Goal: Task Accomplishment & Management: Complete application form

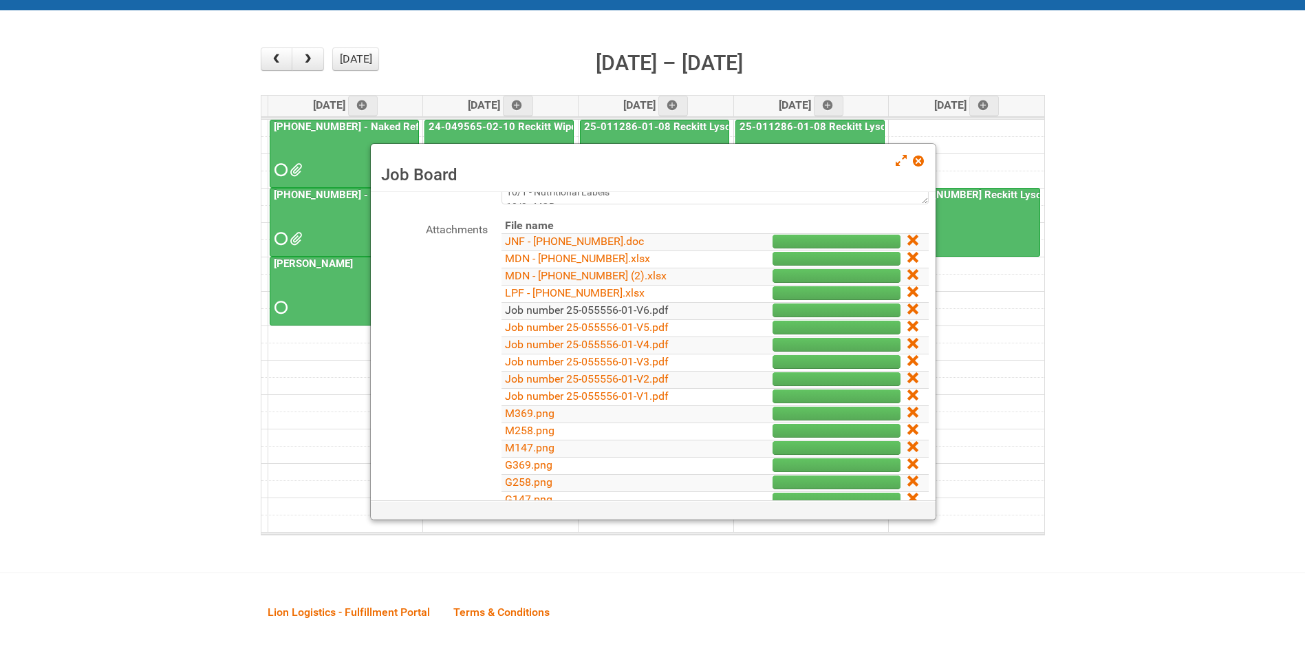
scroll to position [206, 0]
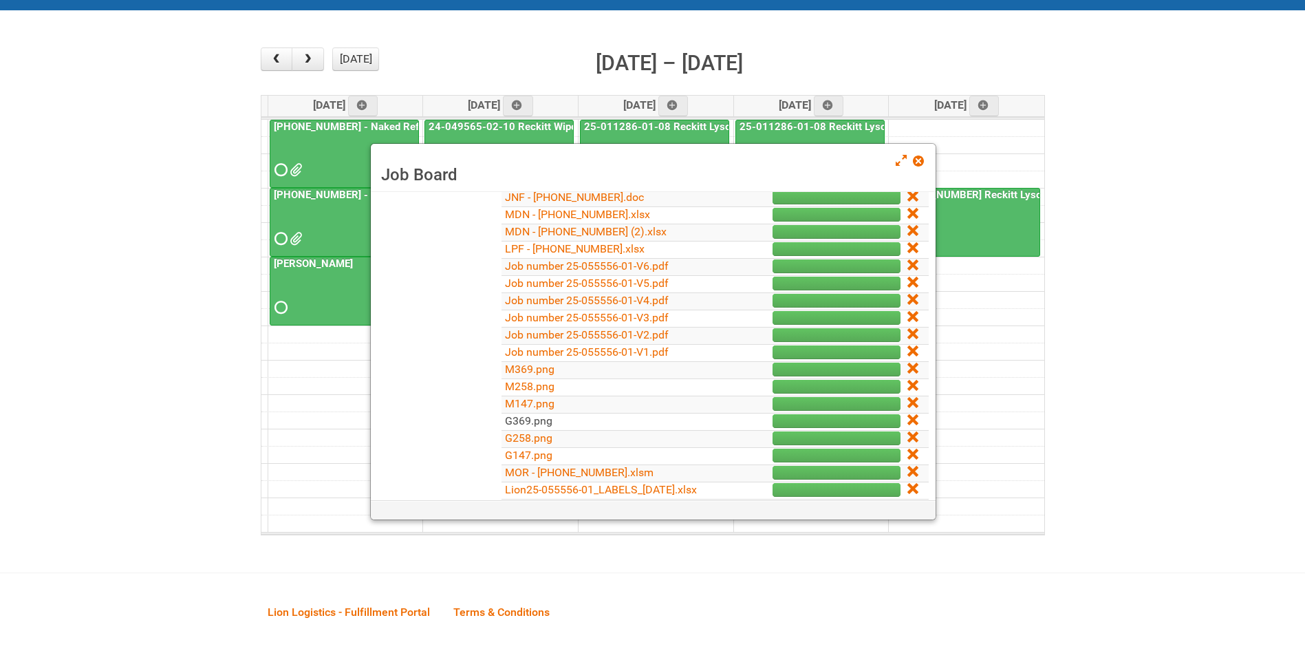
click at [541, 421] on link "G369.png" at bounding box center [528, 420] width 47 height 13
click at [644, 284] on link "Job number 25-055556-01-V5.pdf" at bounding box center [587, 283] width 164 height 13
click at [535, 391] on link "M258.png" at bounding box center [530, 386] width 50 height 13
click at [526, 442] on link "G258.png" at bounding box center [528, 437] width 47 height 13
click at [607, 301] on link "Job number 25-055556-01-V4.pdf" at bounding box center [587, 300] width 164 height 13
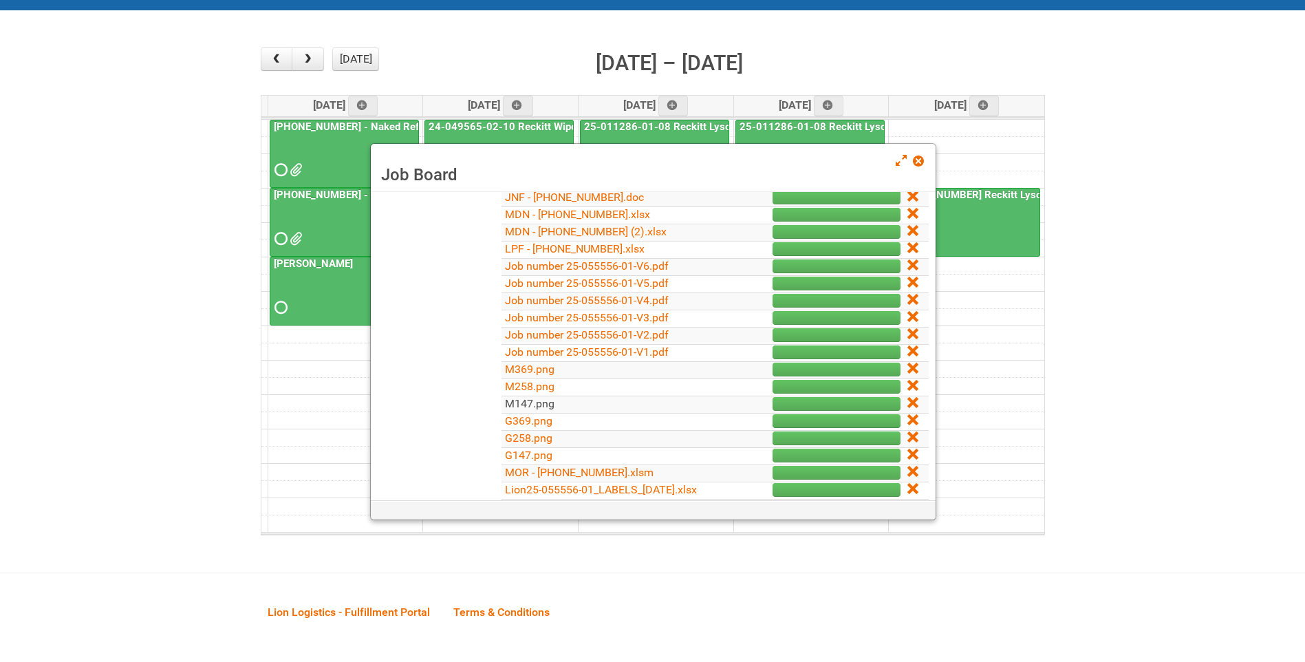
click at [539, 408] on link "M147.png" at bounding box center [530, 403] width 50 height 13
click at [539, 451] on link "G147.png" at bounding box center [528, 455] width 47 height 13
click at [918, 158] on span at bounding box center [918, 161] width 10 height 10
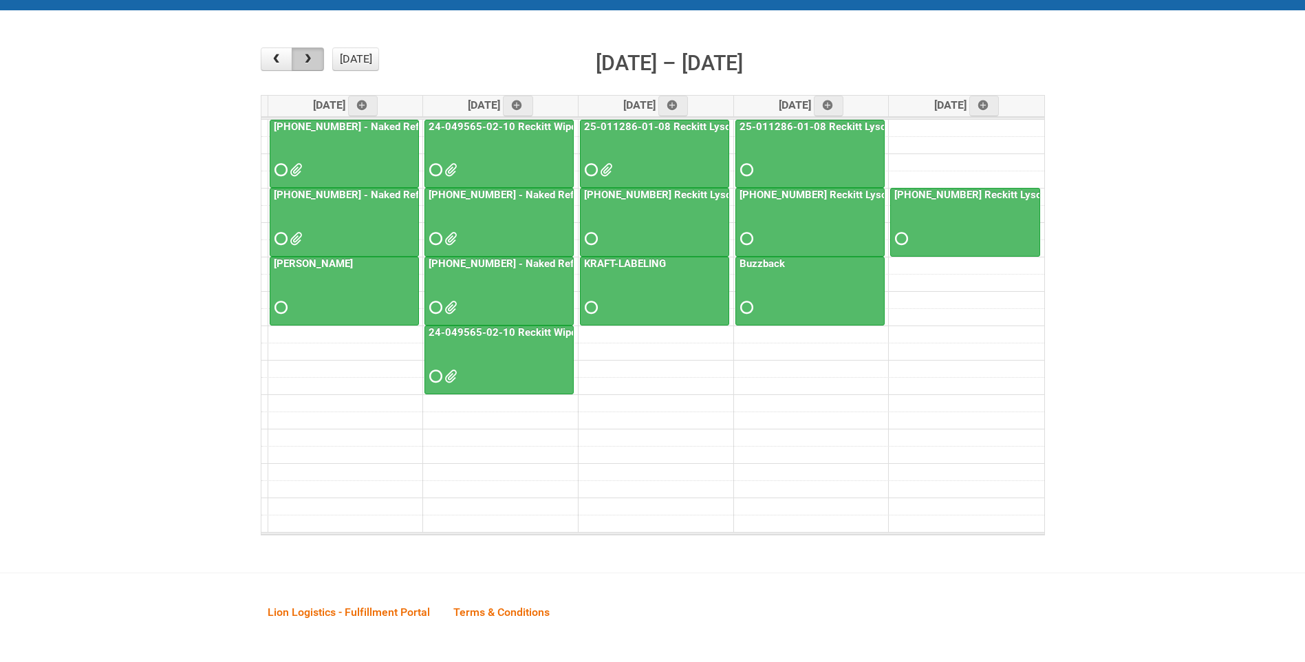
click at [311, 58] on span "button" at bounding box center [307, 59] width 13 height 11
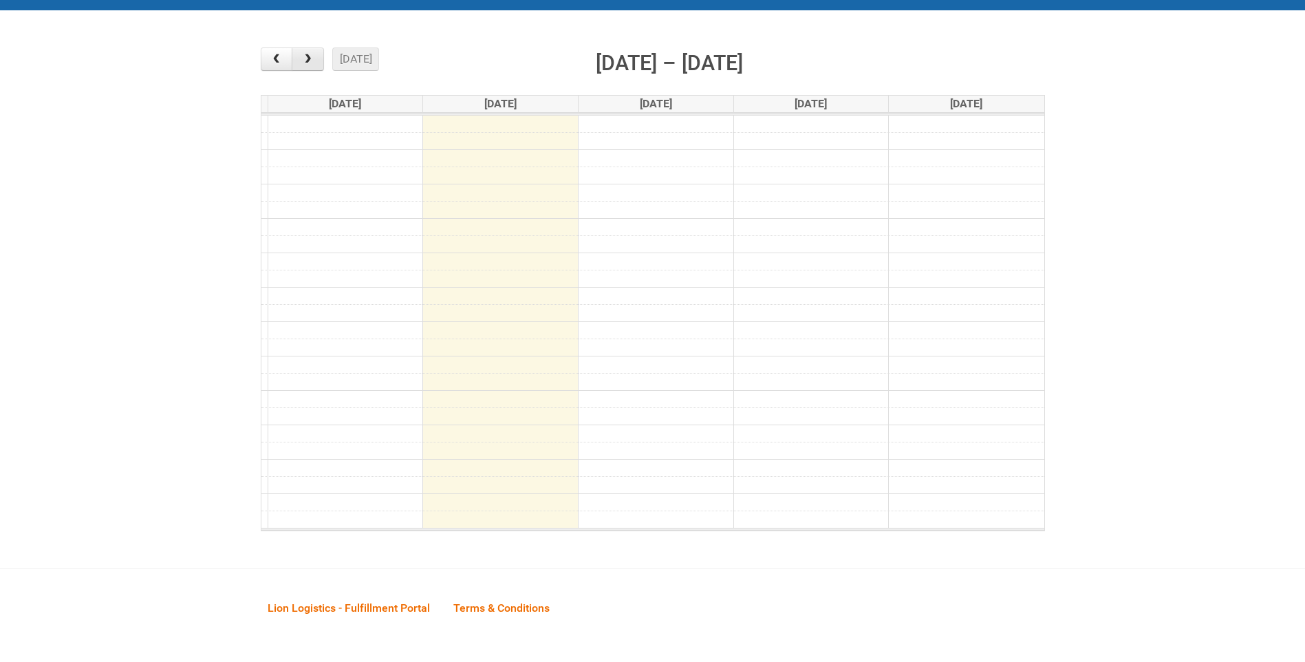
click at [311, 58] on span "button" at bounding box center [307, 59] width 13 height 11
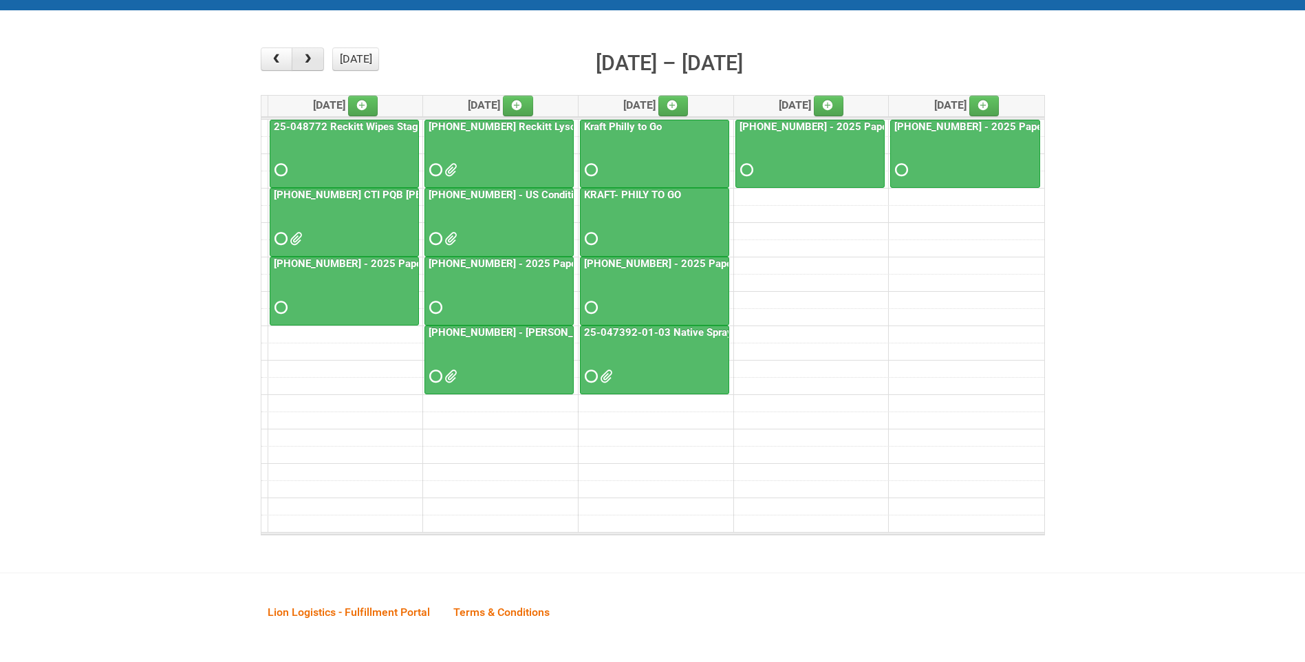
click at [311, 58] on span "button" at bounding box center [307, 59] width 13 height 11
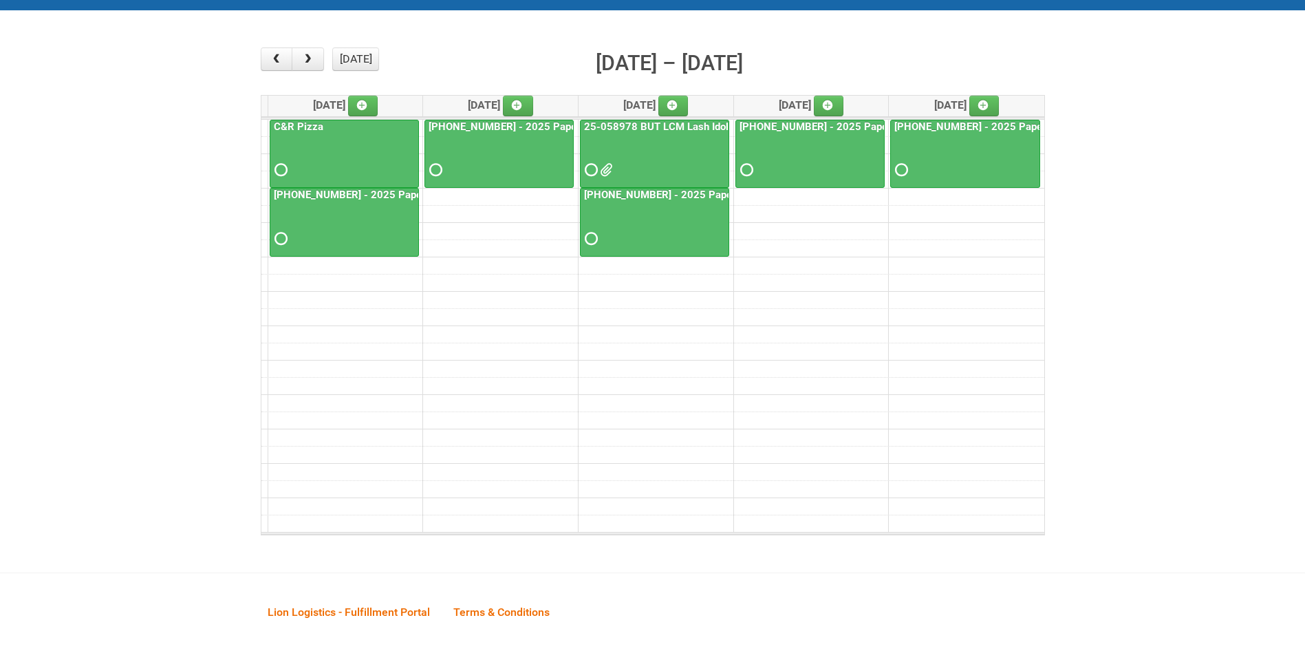
click at [651, 152] on div at bounding box center [654, 158] width 147 height 45
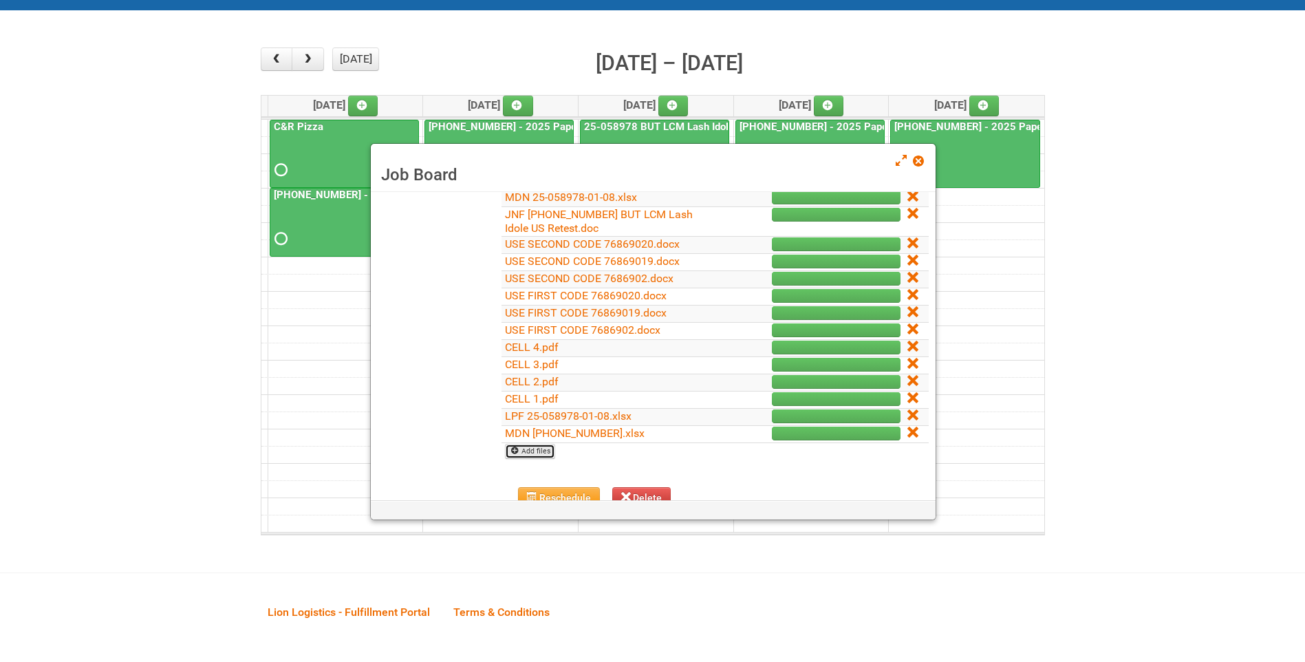
click at [548, 455] on link "Add files" at bounding box center [530, 451] width 50 height 15
type input "C:\fakepath\MDN [PHONE_NUMBER].xlsx"
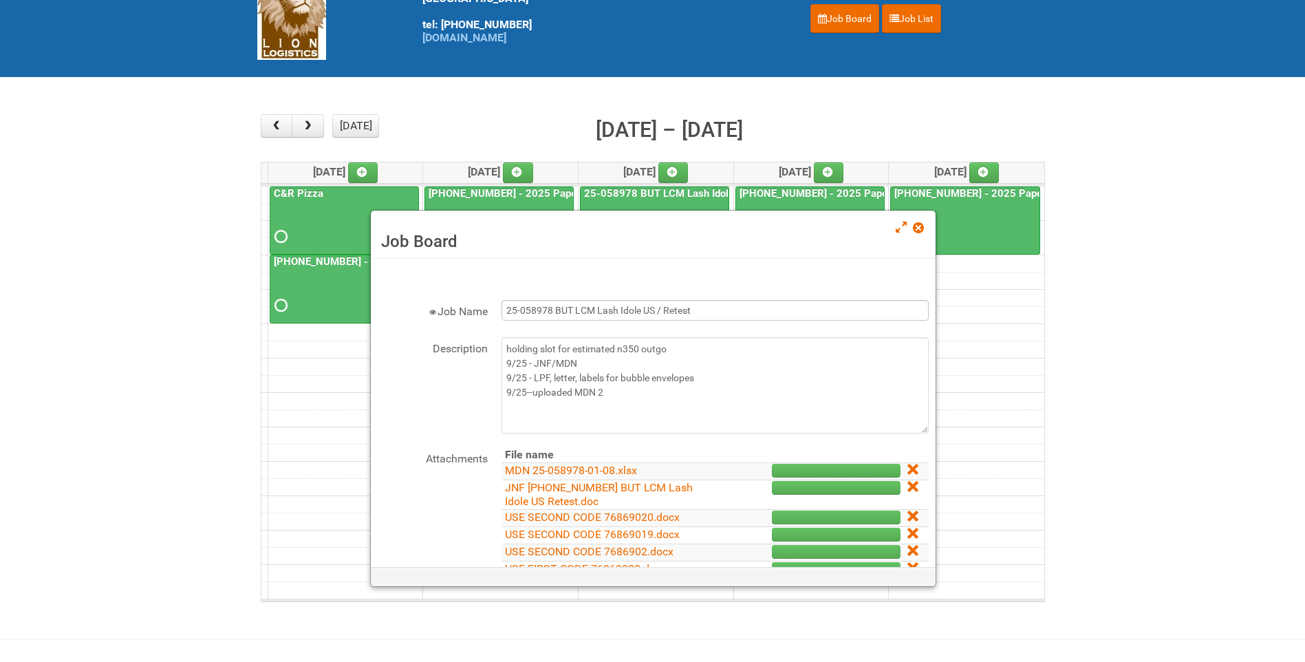
scroll to position [69, 0]
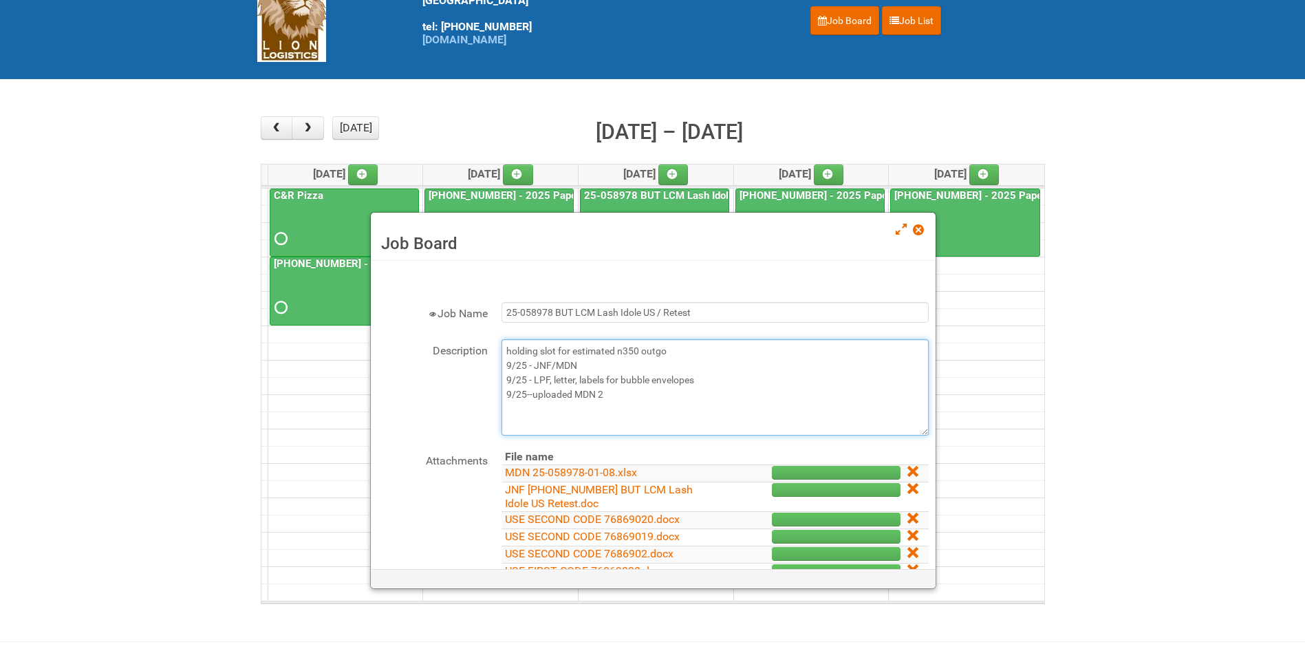
click at [623, 401] on textarea "holding slot for estimated n350 outgo 9/25 - JNF/MDN 9/25 - LPF, letter, labels…" at bounding box center [715, 387] width 427 height 96
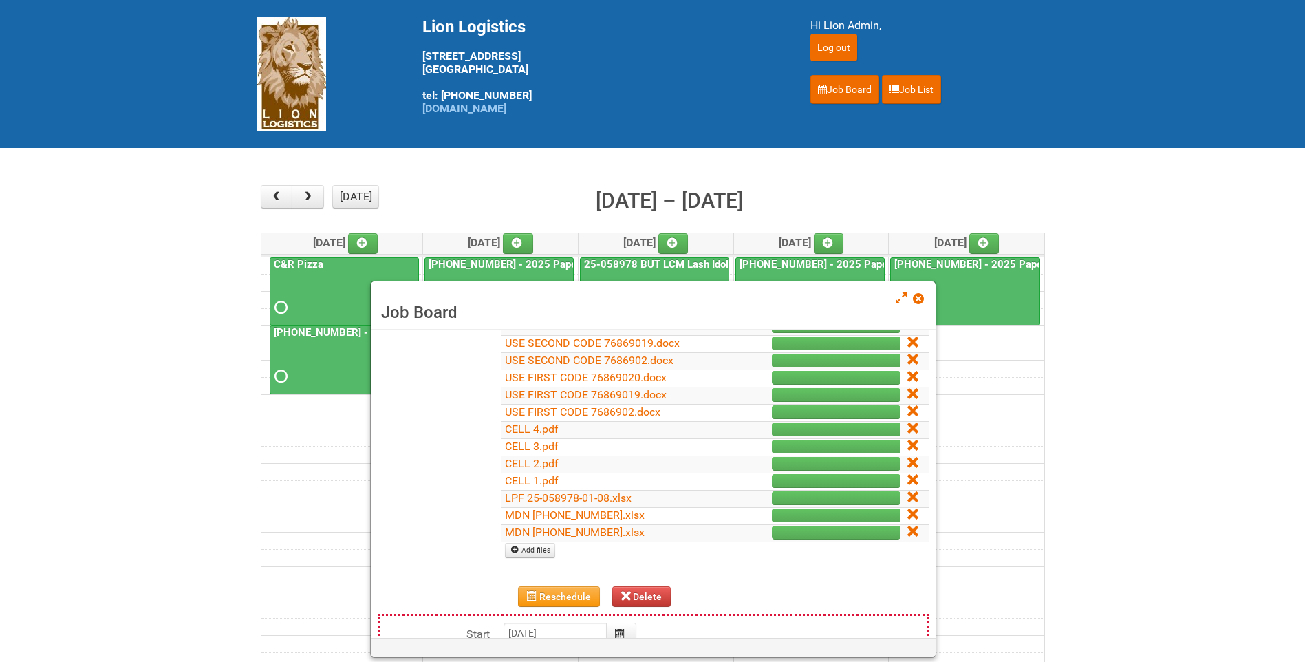
scroll to position [413, 0]
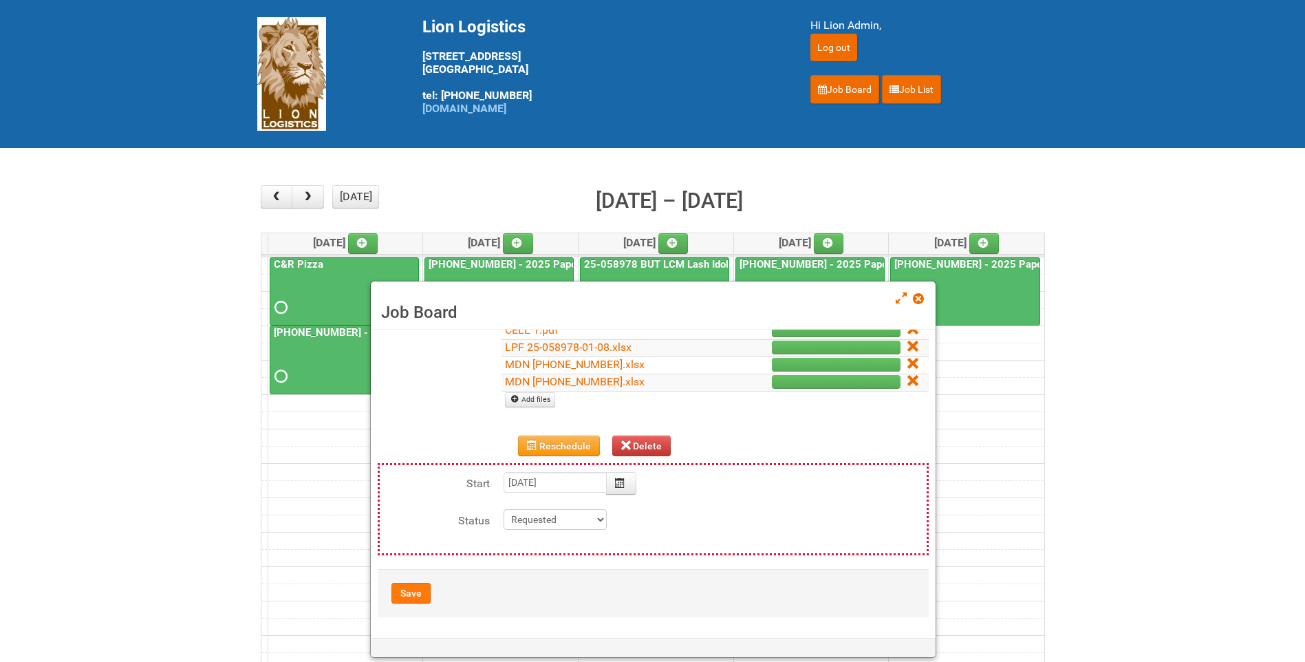
type textarea "holding slot for estimated n350 outgo 9/25 - JNF/MDN 9/25 - LPF, letter, labels…"
click at [422, 584] on button "Save" at bounding box center [410, 593] width 39 height 21
type input "[DATE] 09:00:00"
